Goal: Information Seeking & Learning: Compare options

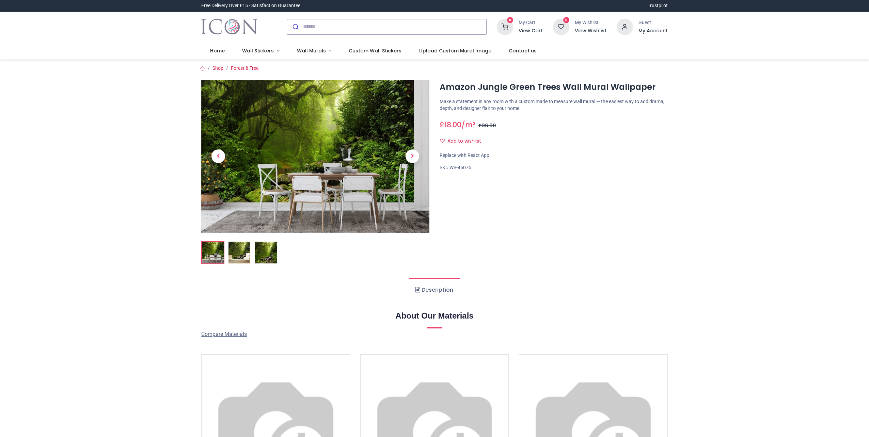
click at [241, 257] on img at bounding box center [240, 253] width 22 height 22
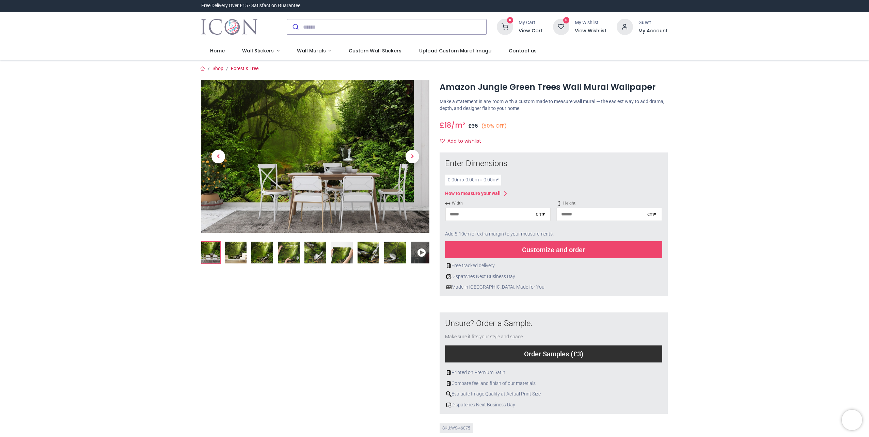
click at [483, 213] on input "number" at bounding box center [491, 215] width 90 height 12
type input "***"
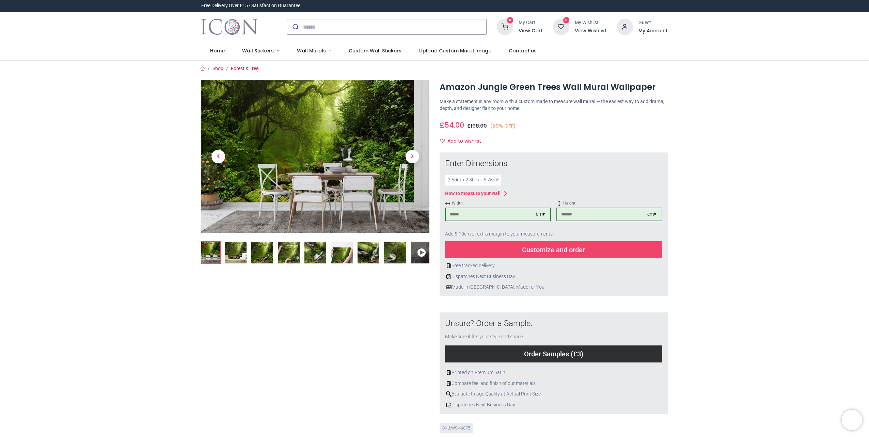
type input "***"
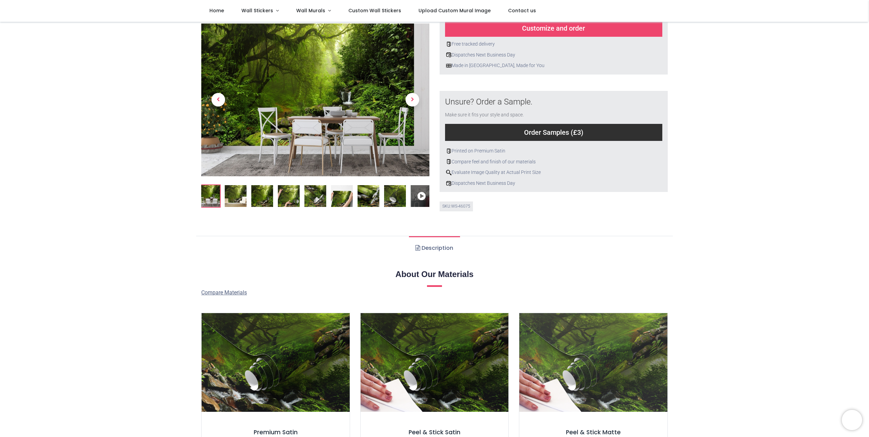
scroll to position [14, 0]
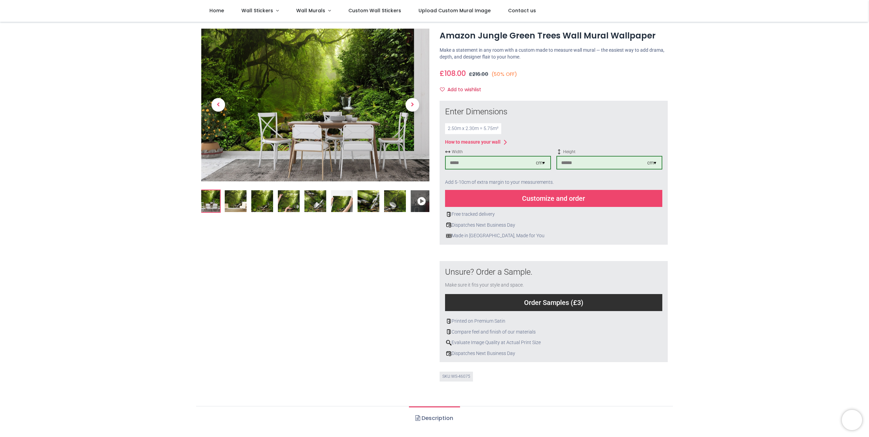
click at [556, 196] on div "Customize and order" at bounding box center [553, 198] width 217 height 17
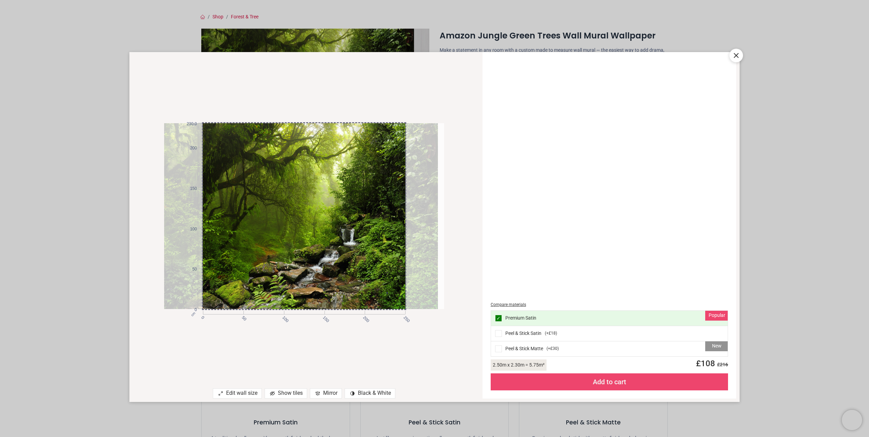
drag, startPoint x: 373, startPoint y: 217, endPoint x: 367, endPoint y: 217, distance: 6.1
click at [367, 217] on div at bounding box center [298, 216] width 280 height 186
click at [740, 53] on icon at bounding box center [737, 55] width 8 height 8
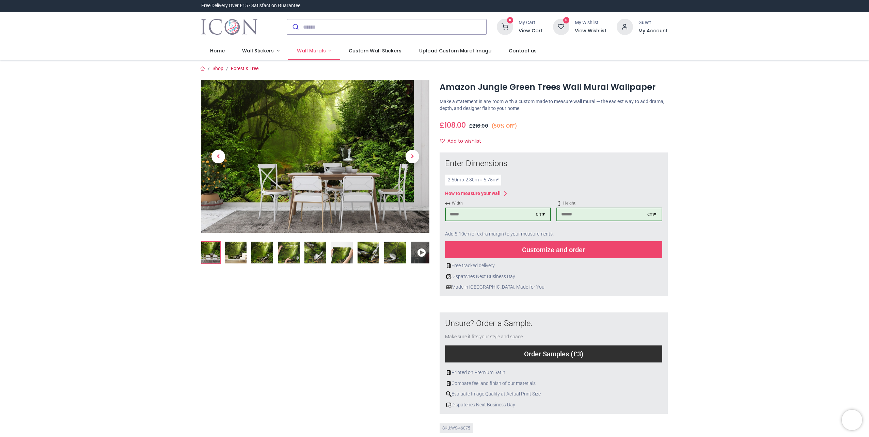
click at [308, 51] on span "Wall Murals" at bounding box center [311, 50] width 29 height 7
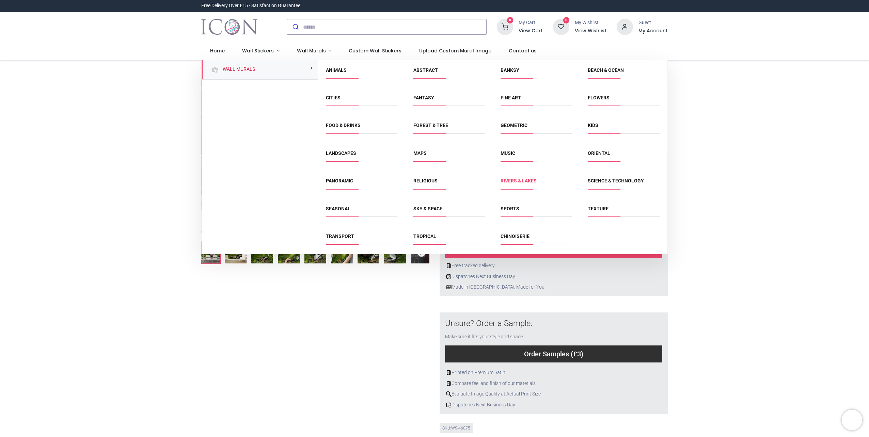
click at [508, 181] on link "Rivers & Lakes" at bounding box center [519, 180] width 36 height 5
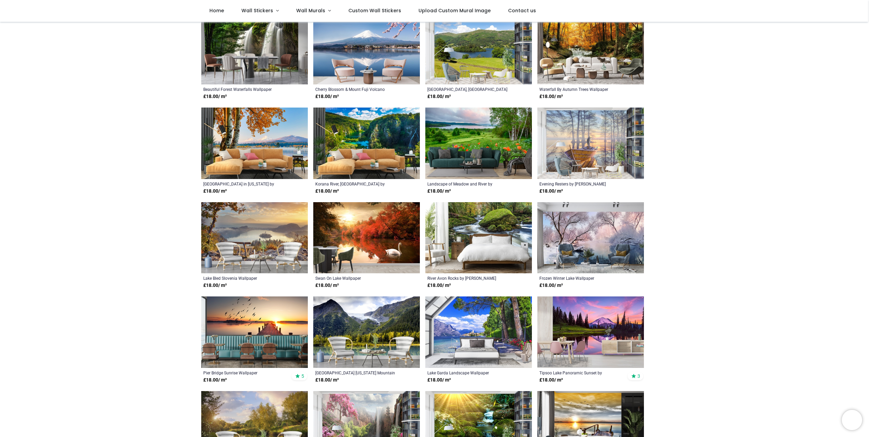
scroll to position [307, 0]
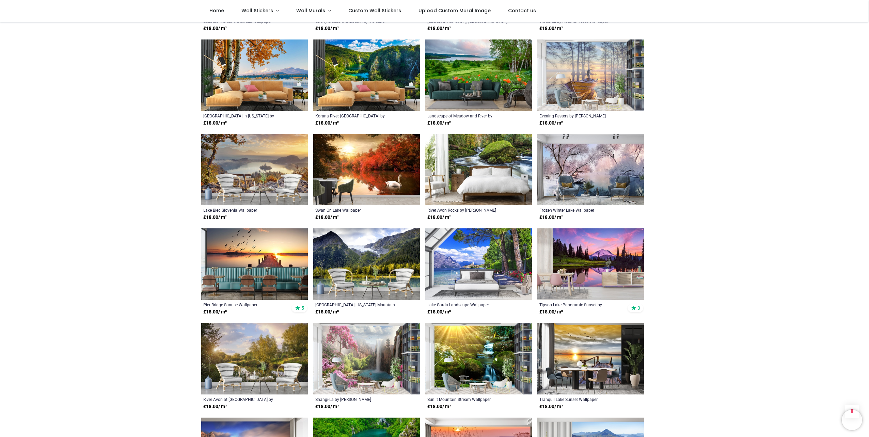
click at [358, 257] on img at bounding box center [366, 265] width 107 height 72
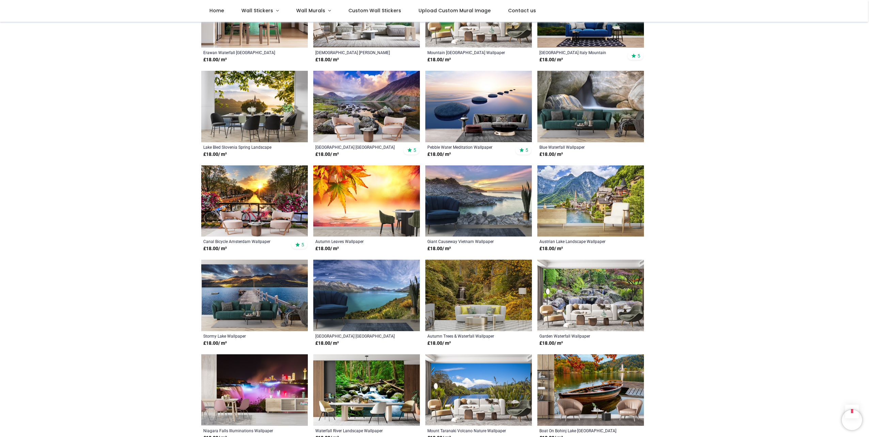
scroll to position [852, 0]
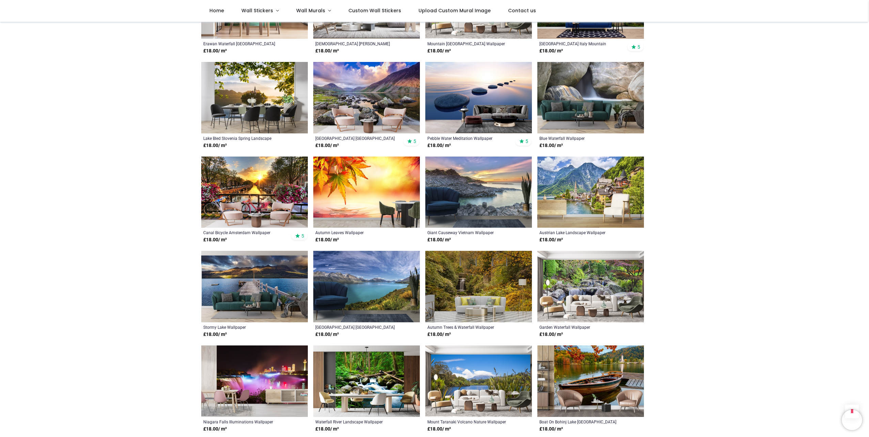
click at [478, 273] on img at bounding box center [479, 287] width 107 height 72
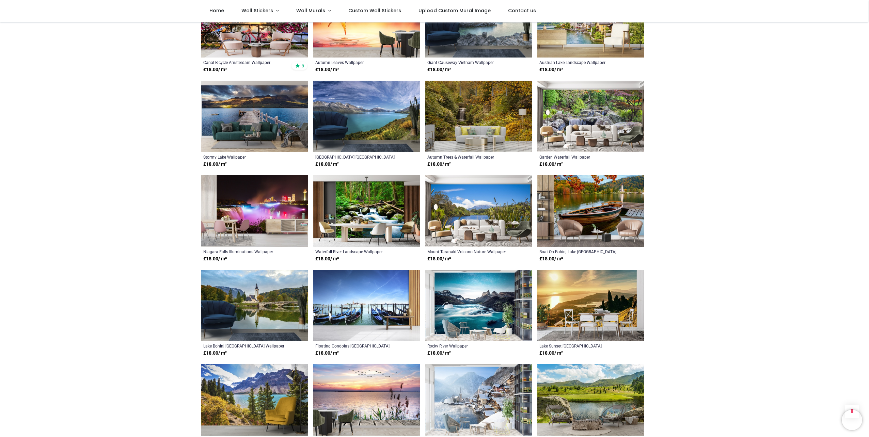
scroll to position [1090, 0]
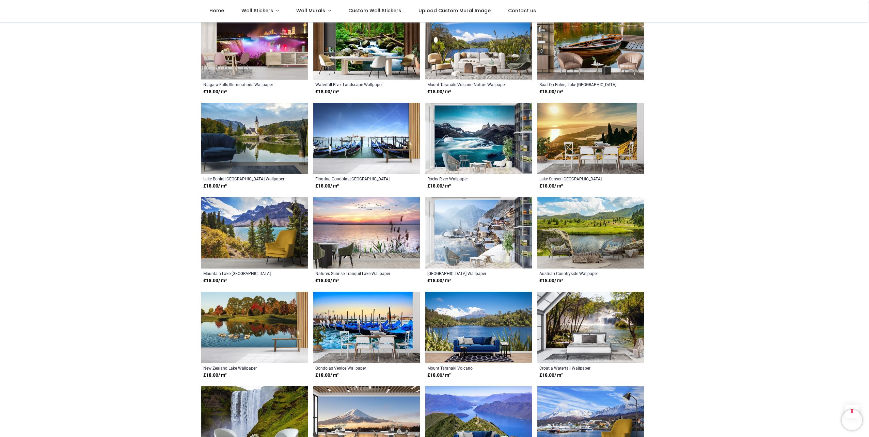
scroll to position [1192, 0]
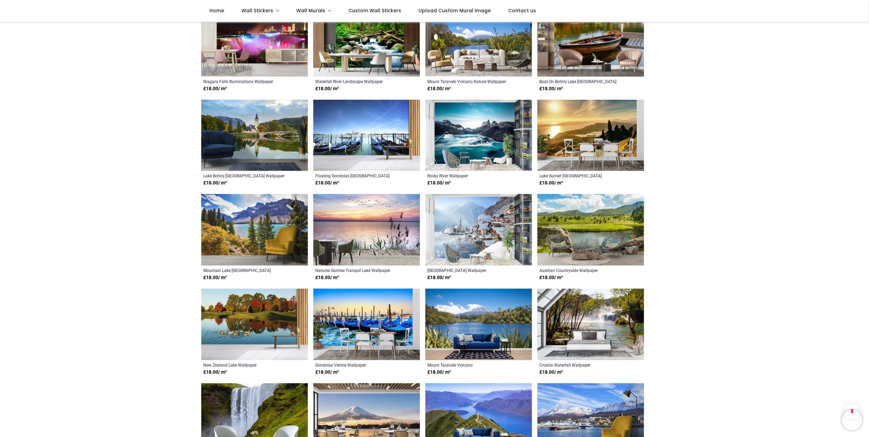
click at [245, 221] on img at bounding box center [254, 230] width 107 height 72
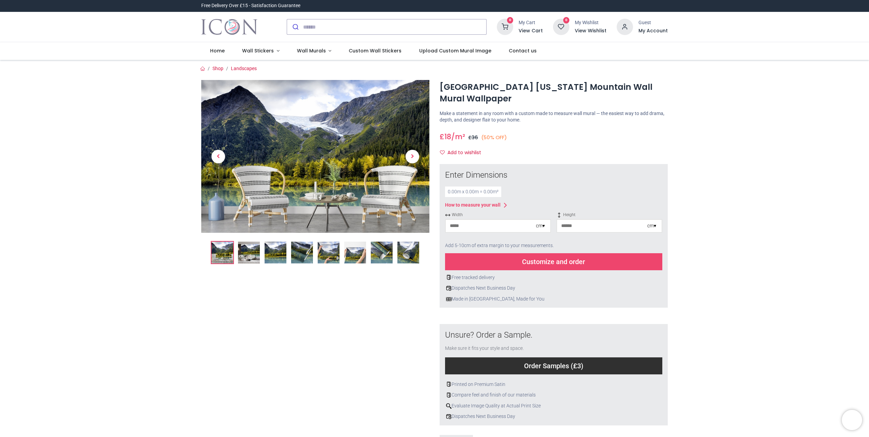
click at [494, 226] on input "number" at bounding box center [491, 226] width 90 height 12
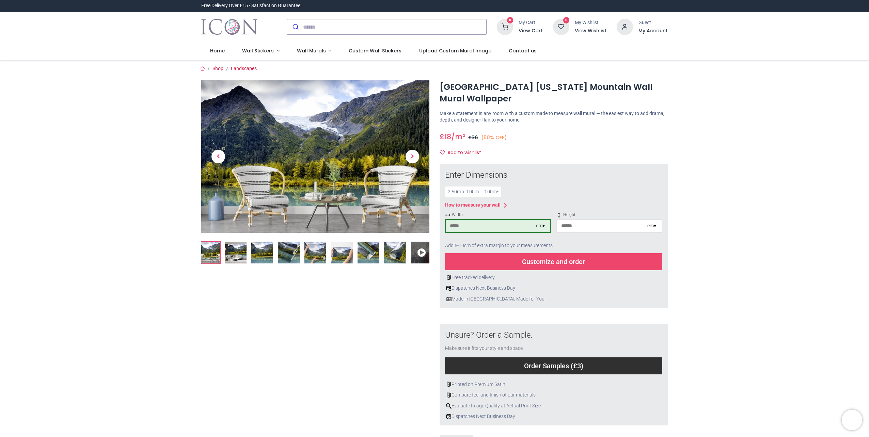
type input "***"
click at [539, 259] on div "Customize and order" at bounding box center [553, 261] width 217 height 17
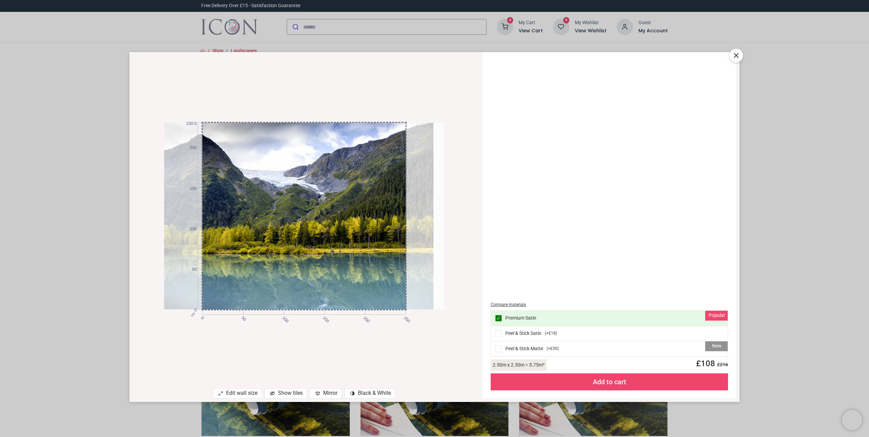
drag, startPoint x: 378, startPoint y: 216, endPoint x: 367, endPoint y: 216, distance: 10.9
click at [367, 216] on div at bounding box center [294, 216] width 280 height 187
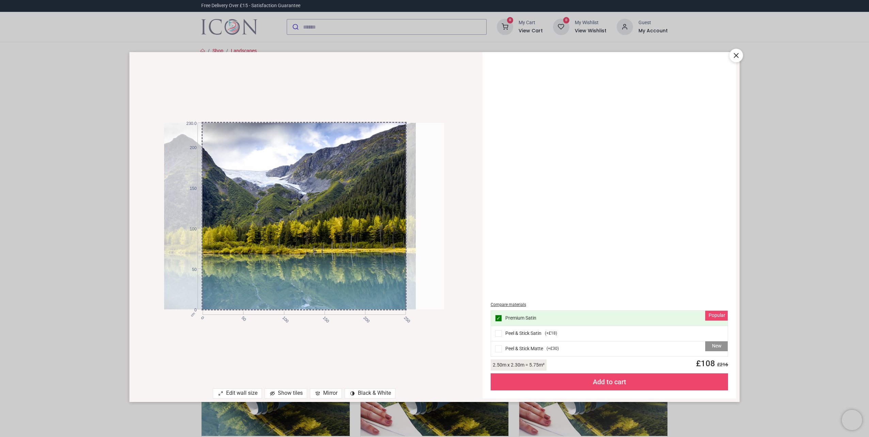
drag, startPoint x: 344, startPoint y: 214, endPoint x: 393, endPoint y: 214, distance: 49.1
click at [378, 214] on div at bounding box center [276, 216] width 280 height 187
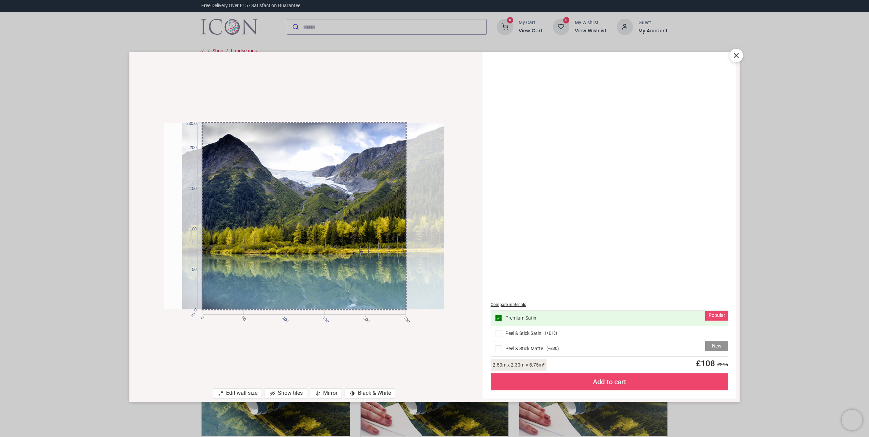
click at [393, 214] on div at bounding box center [322, 216] width 280 height 187
drag, startPoint x: 393, startPoint y: 214, endPoint x: 398, endPoint y: 214, distance: 5.1
click at [398, 214] on div at bounding box center [322, 216] width 280 height 187
drag, startPoint x: 384, startPoint y: 212, endPoint x: 378, endPoint y: 212, distance: 5.8
click at [378, 212] on div at bounding box center [322, 216] width 280 height 187
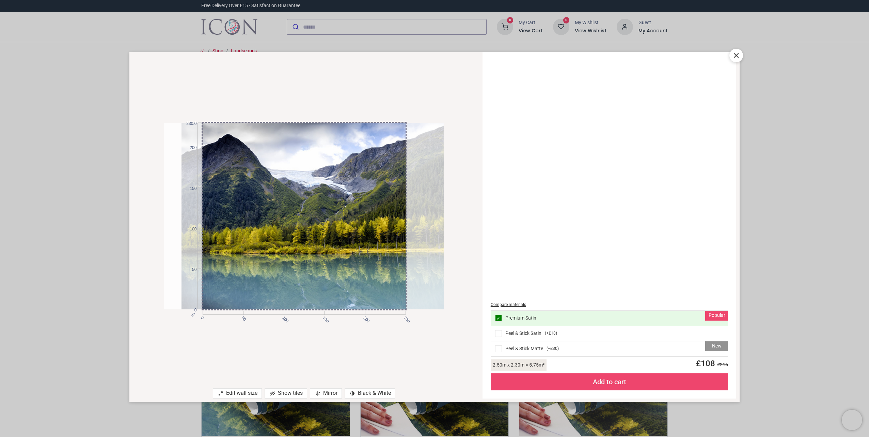
click at [738, 55] on icon at bounding box center [737, 55] width 4 height 4
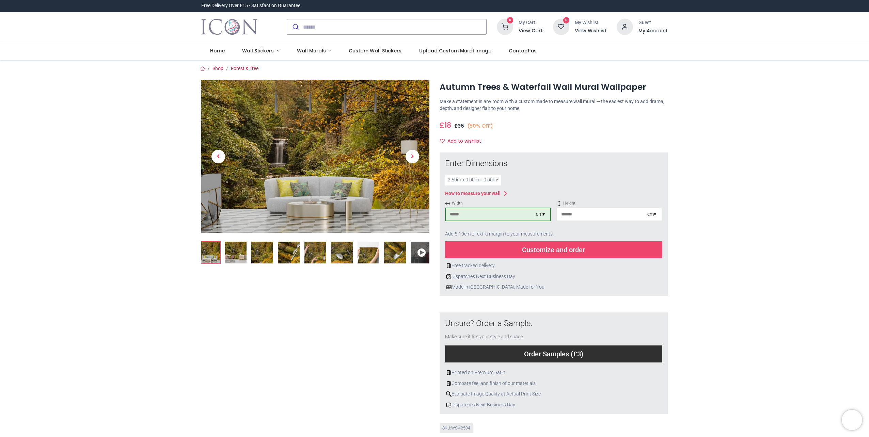
type input "***"
click at [492, 217] on input "***" at bounding box center [491, 215] width 90 height 12
type input "***"
click at [544, 255] on div "Customize and order" at bounding box center [553, 250] width 217 height 17
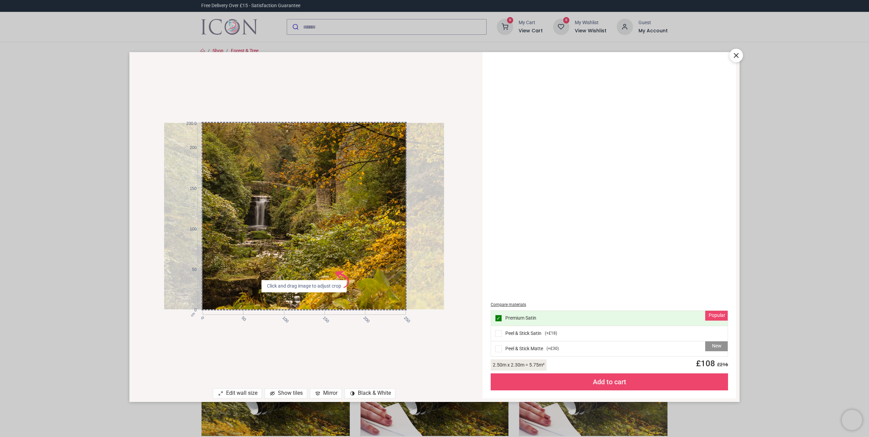
click at [737, 53] on icon at bounding box center [737, 55] width 8 height 8
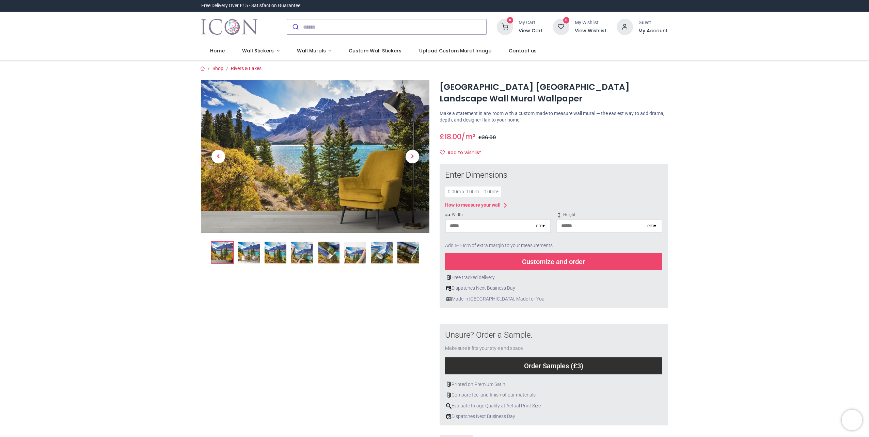
click at [483, 227] on input "number" at bounding box center [491, 226] width 90 height 12
type input "***"
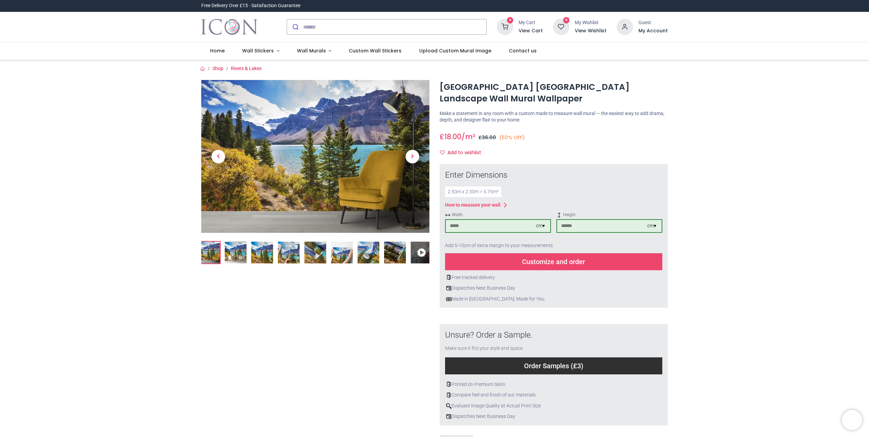
type input "***"
click at [533, 261] on div "Customize and order" at bounding box center [553, 261] width 217 height 17
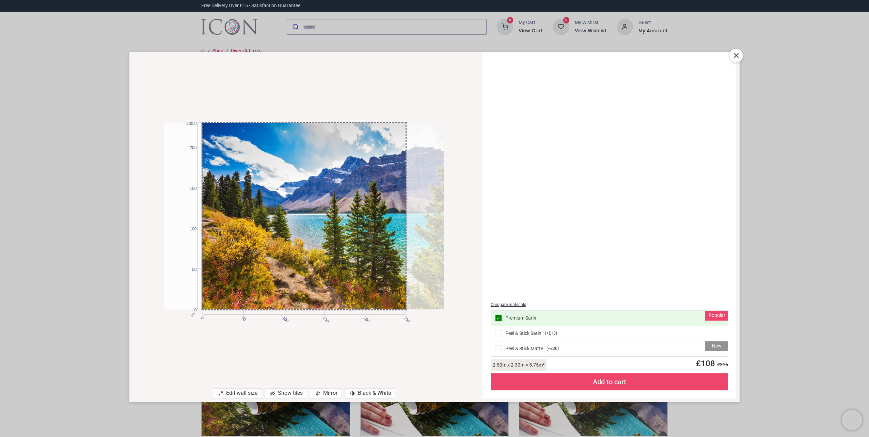
drag, startPoint x: 324, startPoint y: 222, endPoint x: 378, endPoint y: 222, distance: 53.8
click at [371, 219] on div at bounding box center [341, 216] width 280 height 187
click at [737, 53] on icon at bounding box center [737, 55] width 8 height 8
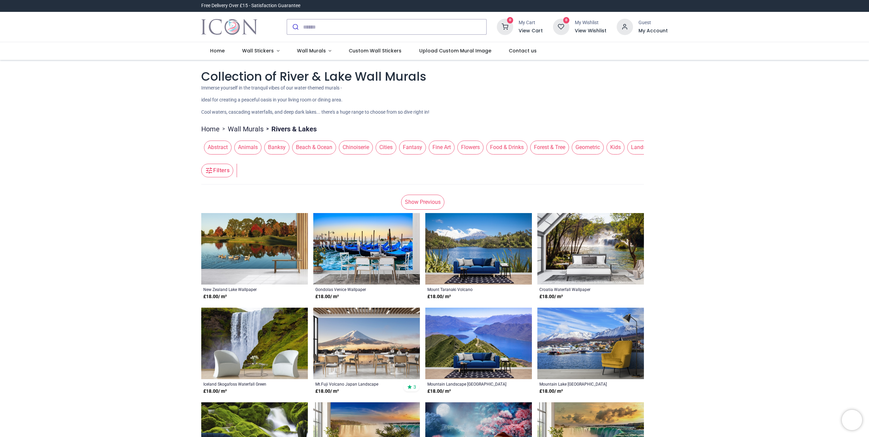
click at [423, 201] on link "Show Previous" at bounding box center [422, 202] width 43 height 15
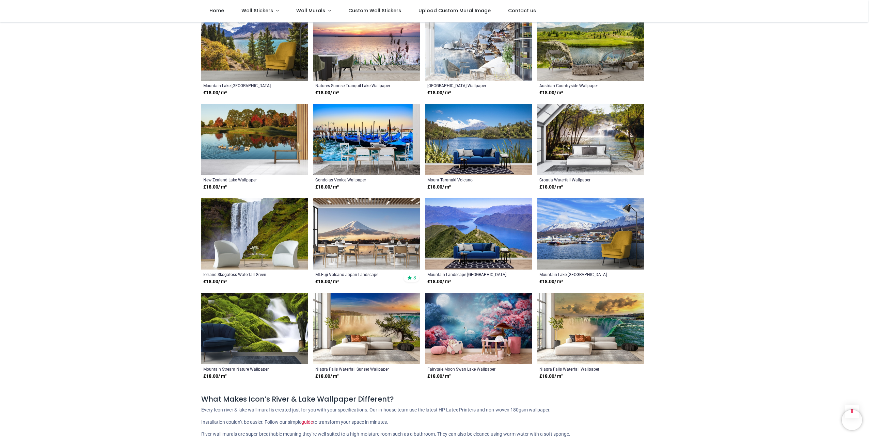
scroll to position [715, 0]
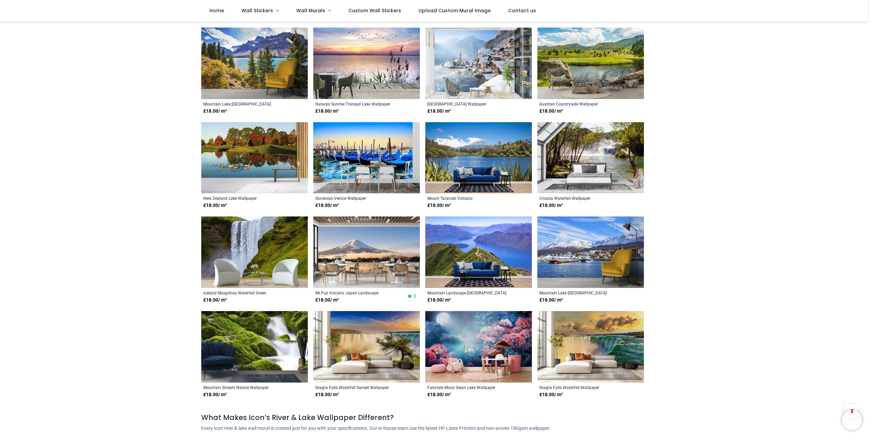
click at [606, 137] on img at bounding box center [591, 158] width 107 height 72
